Goal: Information Seeking & Learning: Learn about a topic

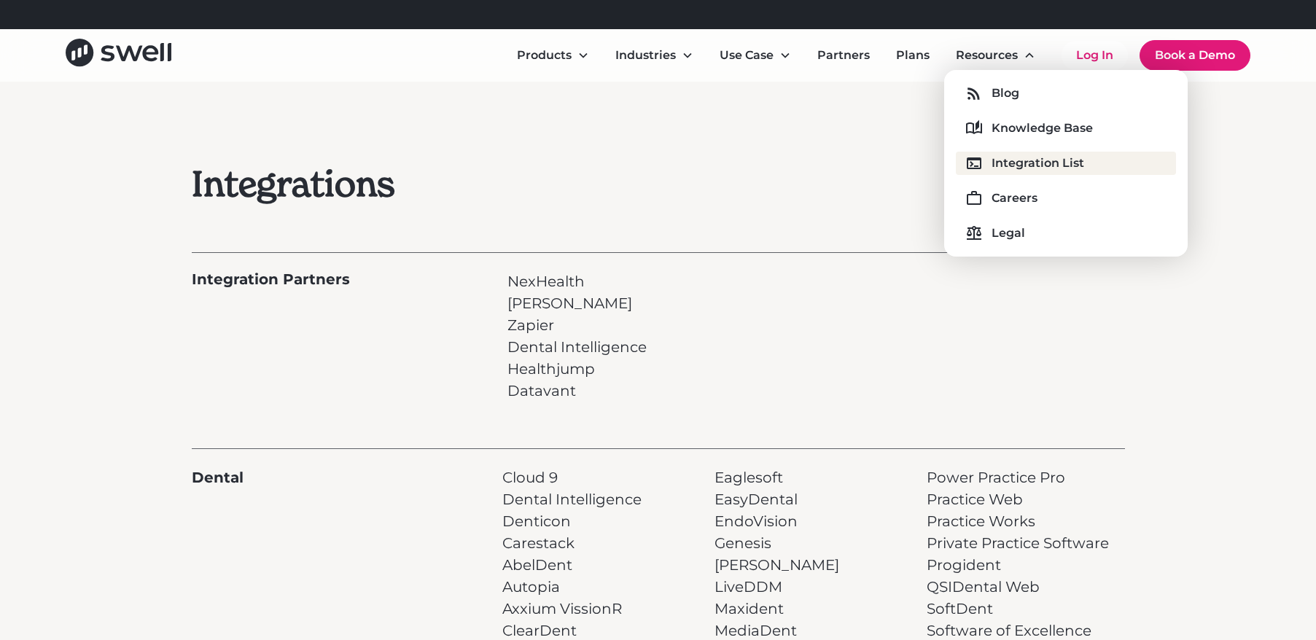
click at [1047, 169] on div "Integration List" at bounding box center [1037, 163] width 93 height 17
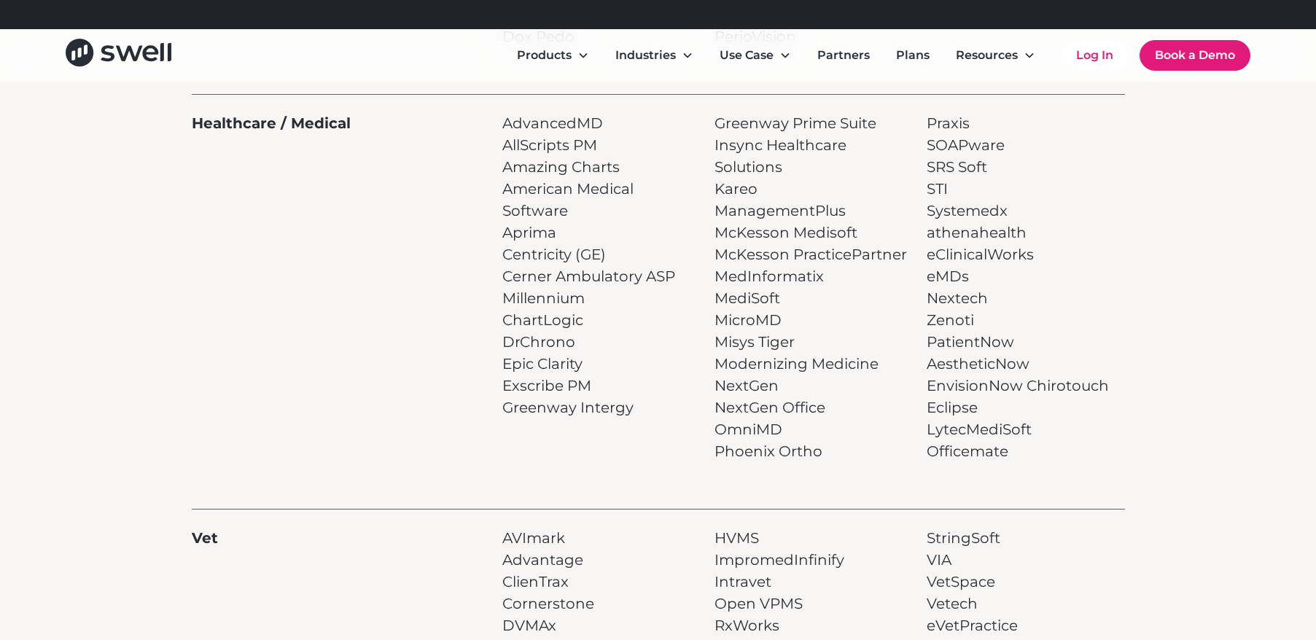
scroll to position [834, 0]
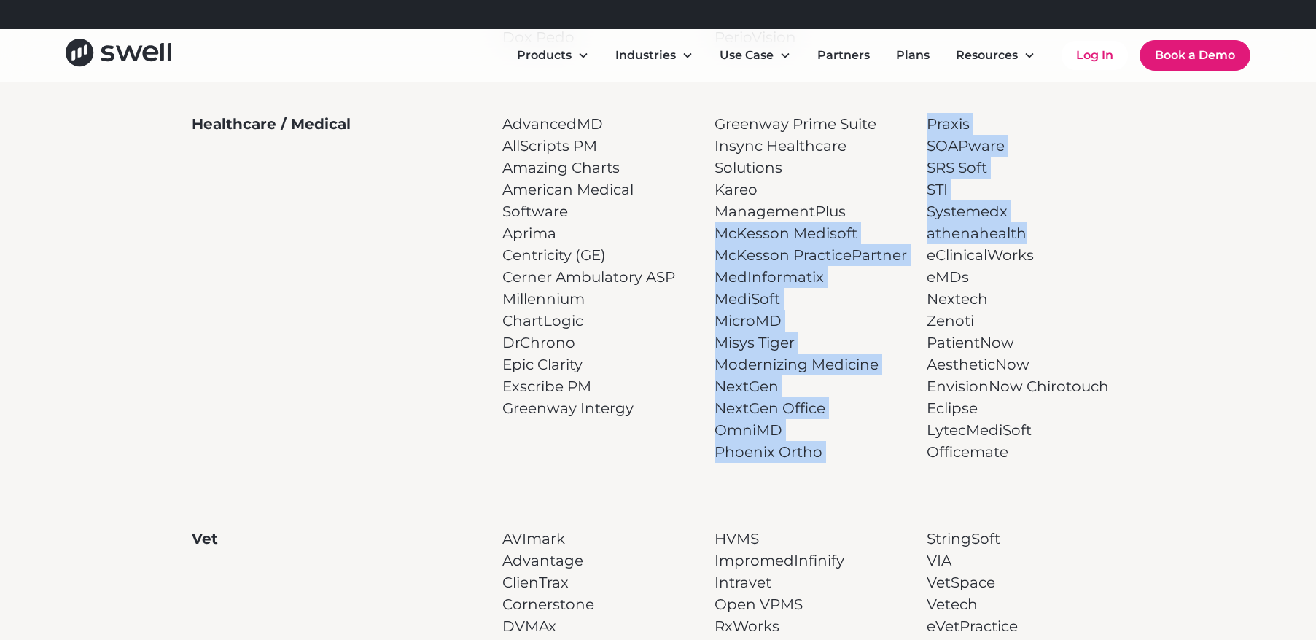
drag, startPoint x: 1023, startPoint y: 233, endPoint x: 904, endPoint y: 235, distance: 119.6
click at [904, 235] on div "Healthcare / Medical AdvancedMD AllScripts PM Amazing Charts American Medical S…" at bounding box center [658, 279] width 933 height 368
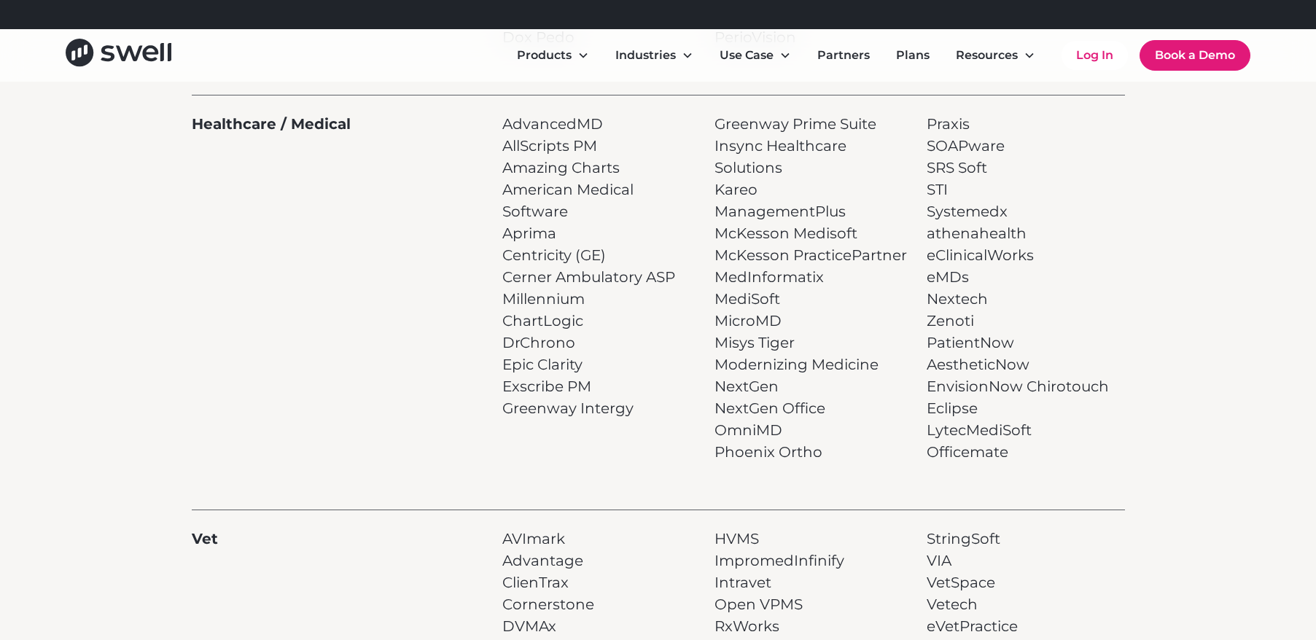
click at [1000, 257] on p "Praxis SOAPware SRS Soft STI Systemedx athenahealth eClinicalWorks eMDs Nextech…" at bounding box center [1017, 288] width 182 height 350
